Goal: Information Seeking & Learning: Learn about a topic

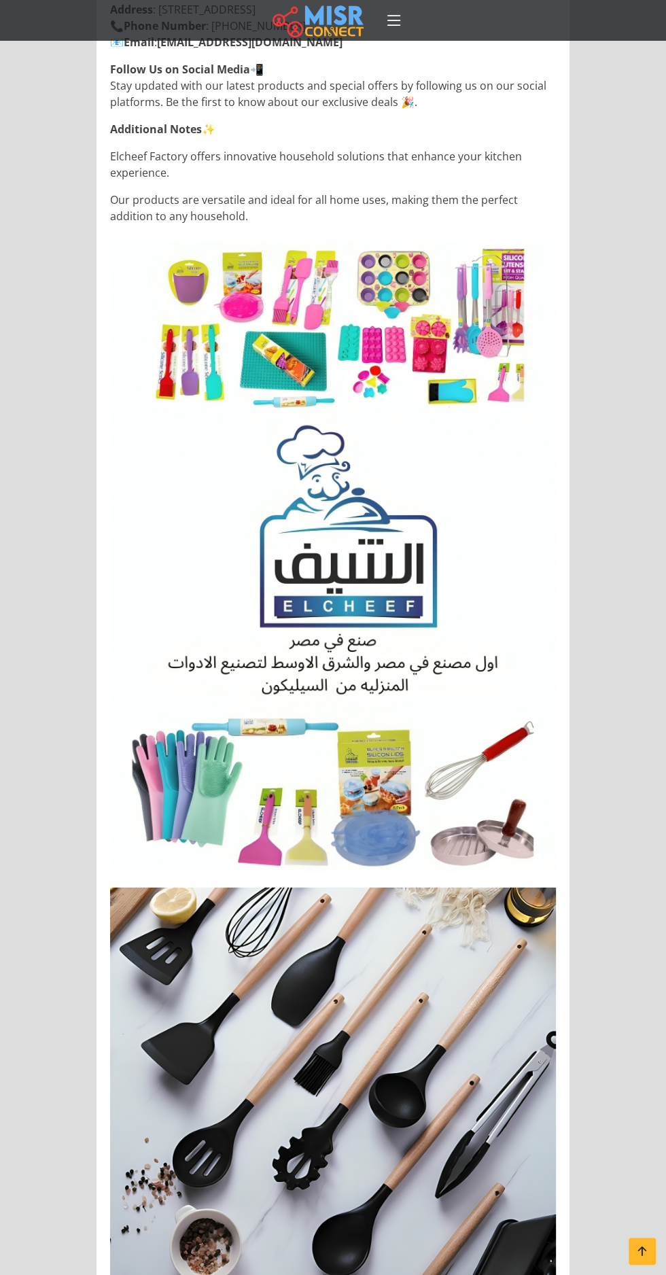
scroll to position [2346, 0]
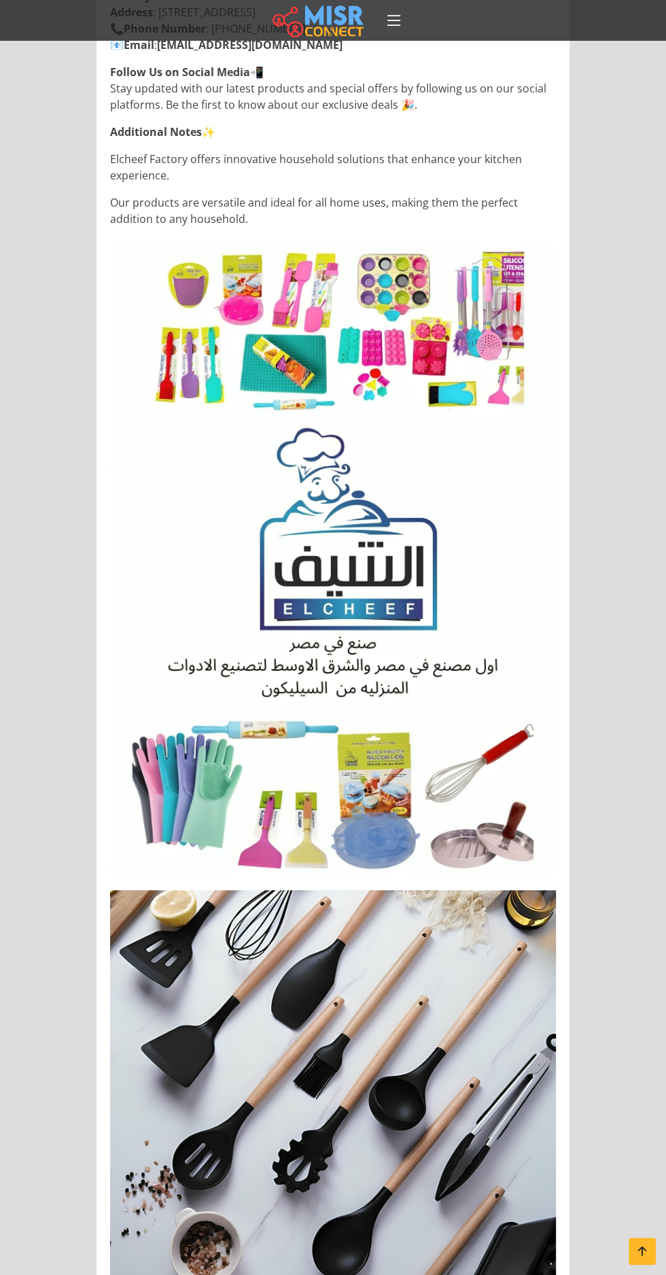
click at [365, 759] on img at bounding box center [333, 558] width 446 height 631
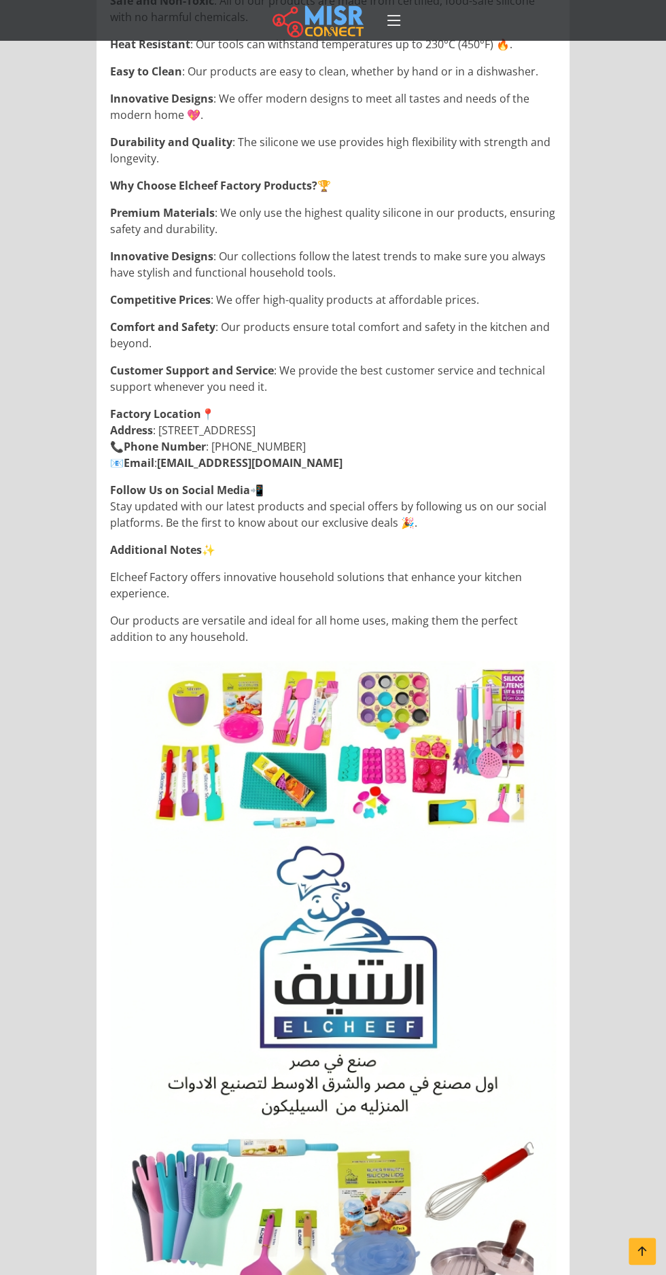
scroll to position [0, 0]
